Goal: Find contact information: Find contact information

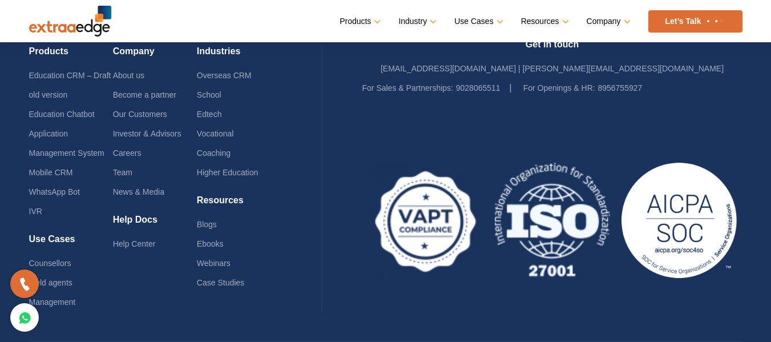
scroll to position [2889, 0]
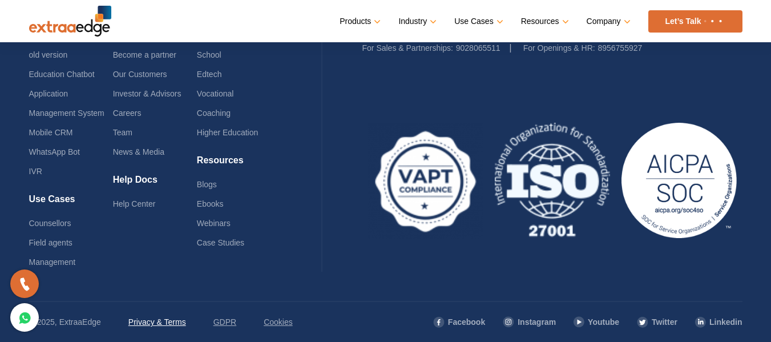
click at [155, 319] on link "Privacy & Terms" at bounding box center [157, 321] width 58 height 19
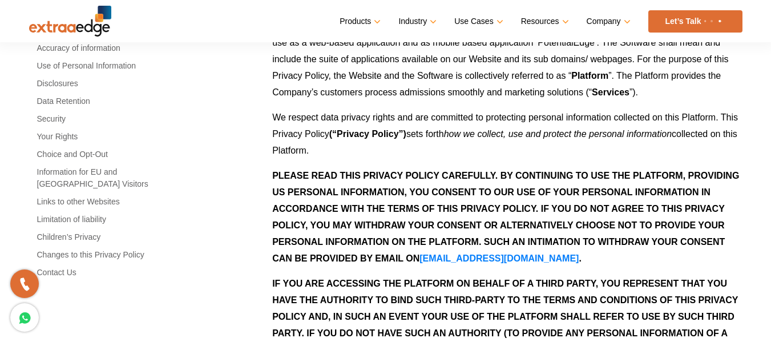
scroll to position [343, 0]
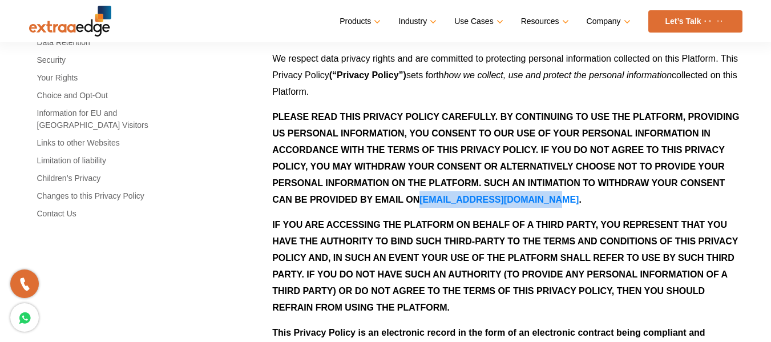
drag, startPoint x: 419, startPoint y: 201, endPoint x: 546, endPoint y: 205, distance: 127.4
click at [546, 205] on p "PLEASE READ THIS PRIVACY POLICY CAREFULLY. BY CONTINUING TO USE THE PLATFORM, P…" at bounding box center [507, 157] width 470 height 99
copy p "[EMAIL_ADDRESS][DOMAIN_NAME]"
